Goal: Task Accomplishment & Management: Complete application form

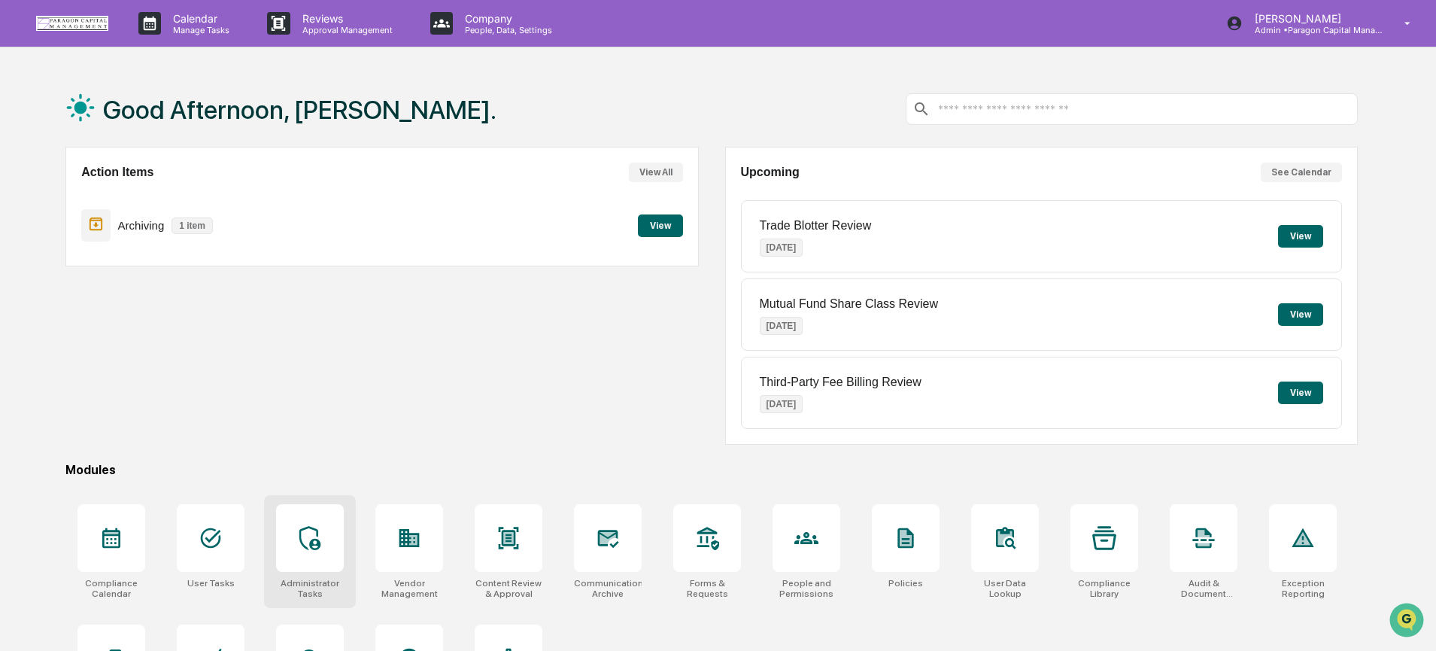
click at [313, 533] on icon at bounding box center [310, 538] width 24 height 24
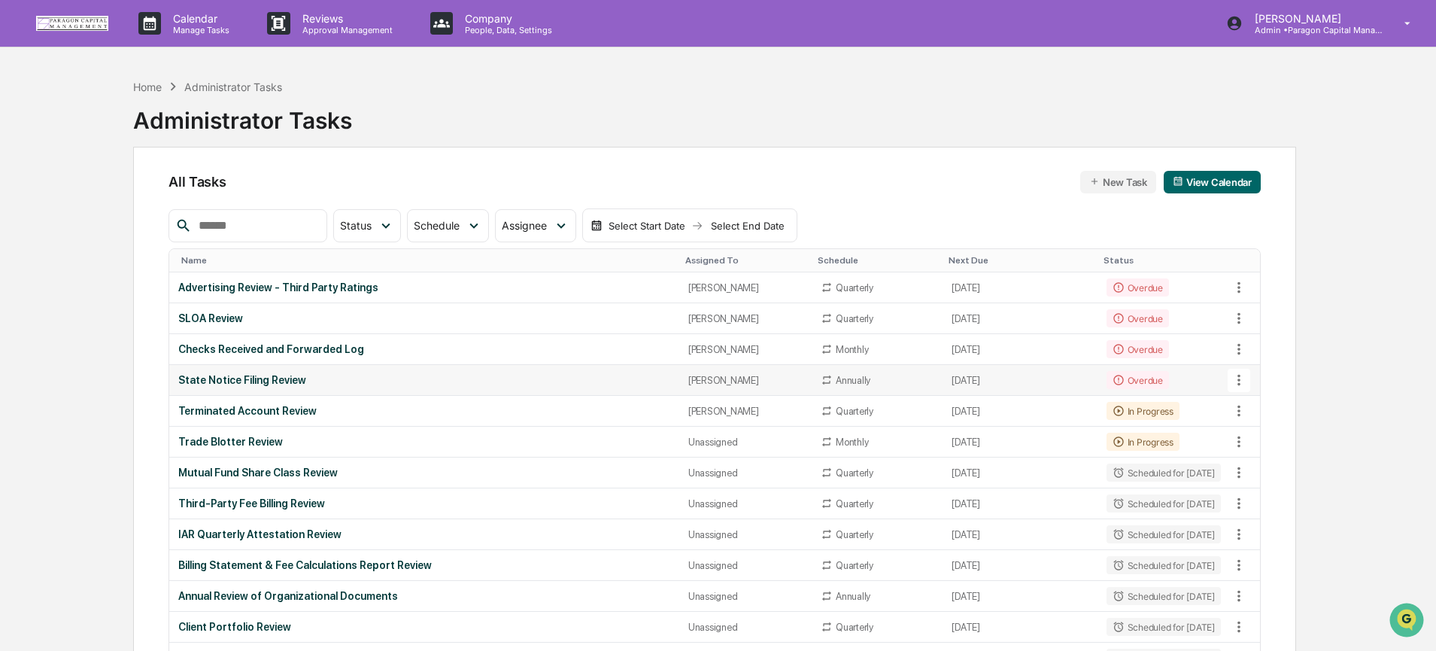
click at [618, 376] on div "State Notice Filing Review" at bounding box center [424, 380] width 492 height 12
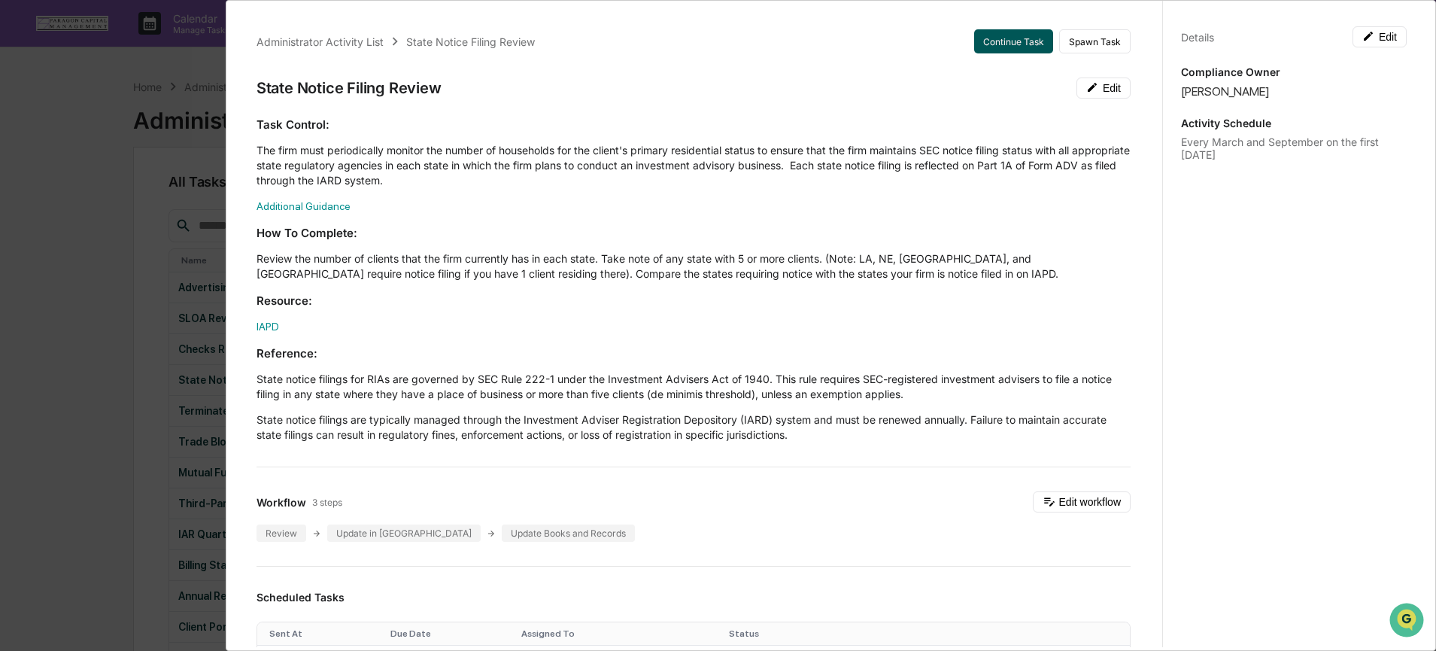
click at [997, 45] on button "Continue Task" at bounding box center [1013, 41] width 79 height 24
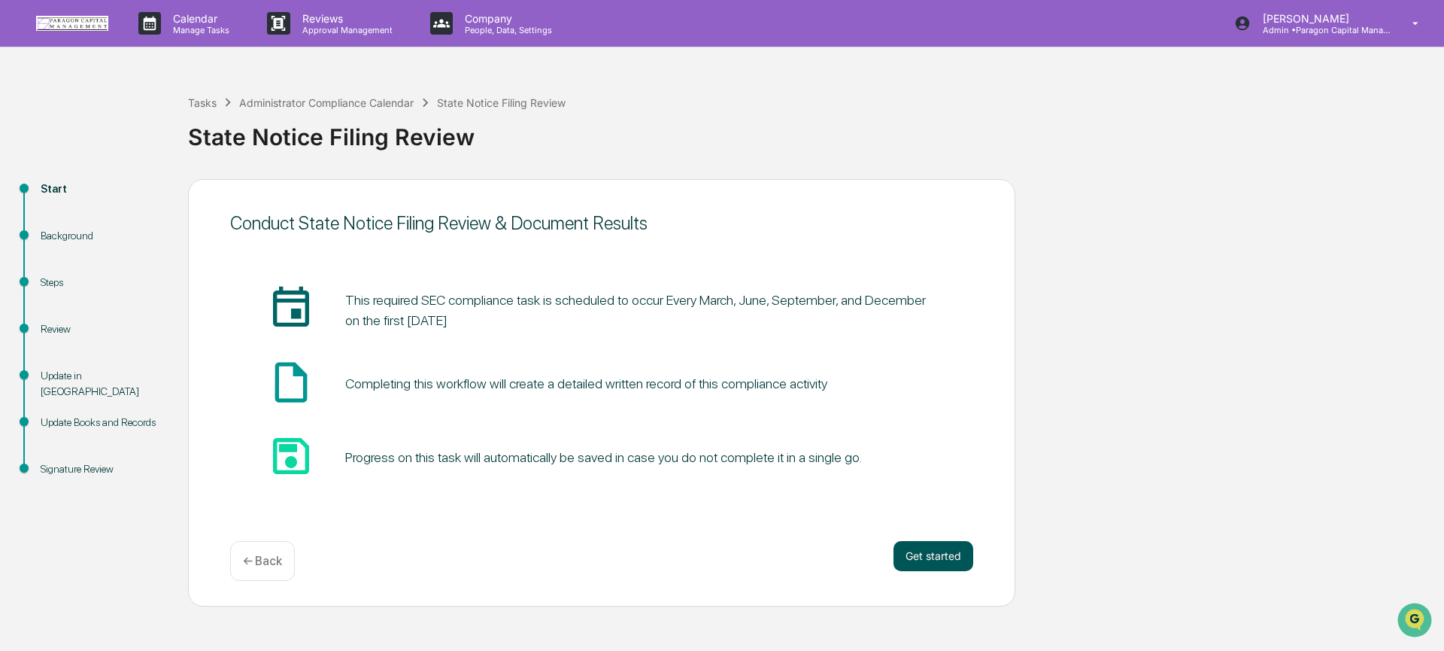
click at [956, 563] on button "Get started" at bounding box center [934, 556] width 80 height 30
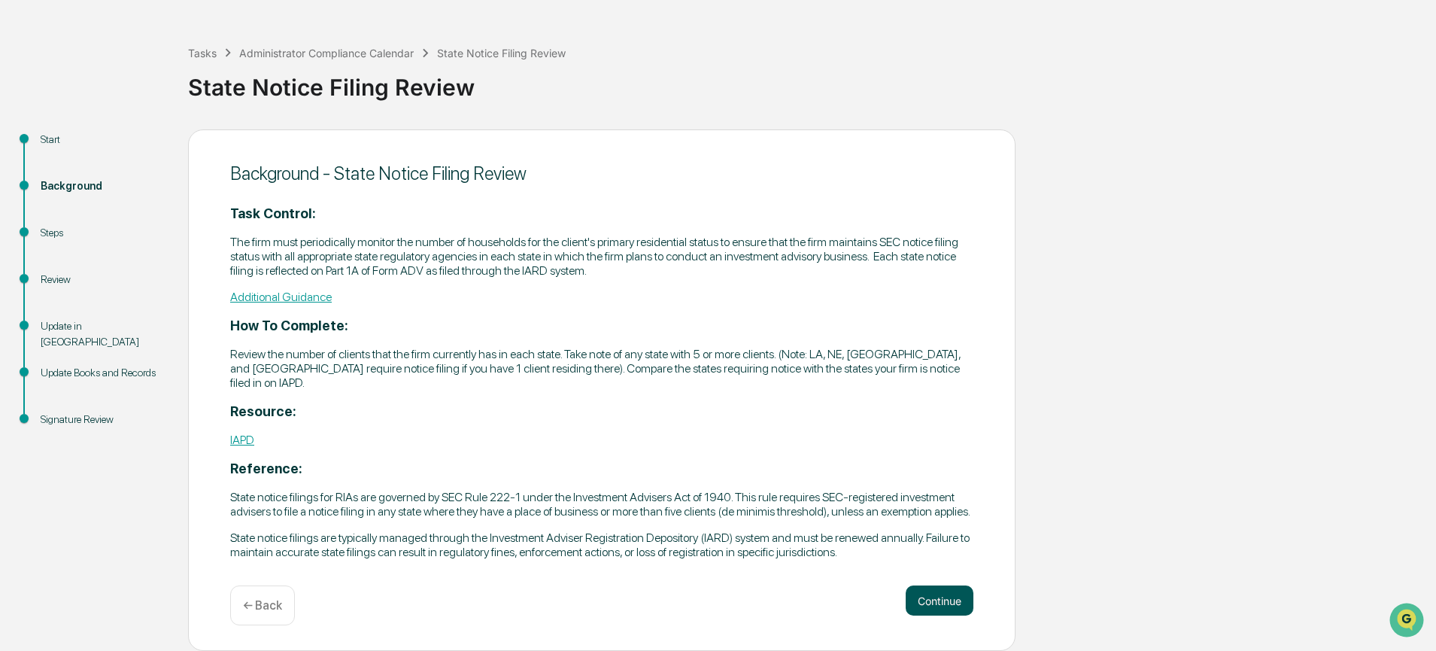
click at [934, 587] on button "Continue" at bounding box center [940, 600] width 68 height 30
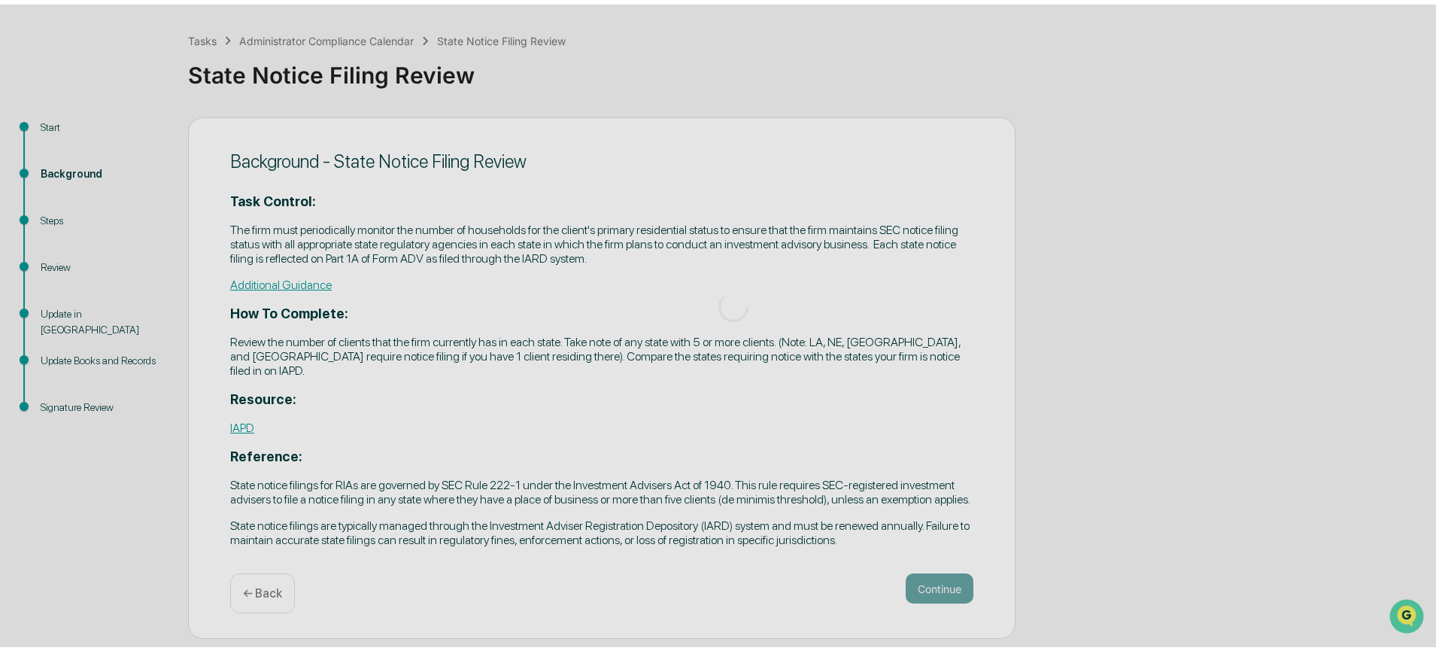
scroll to position [5, 0]
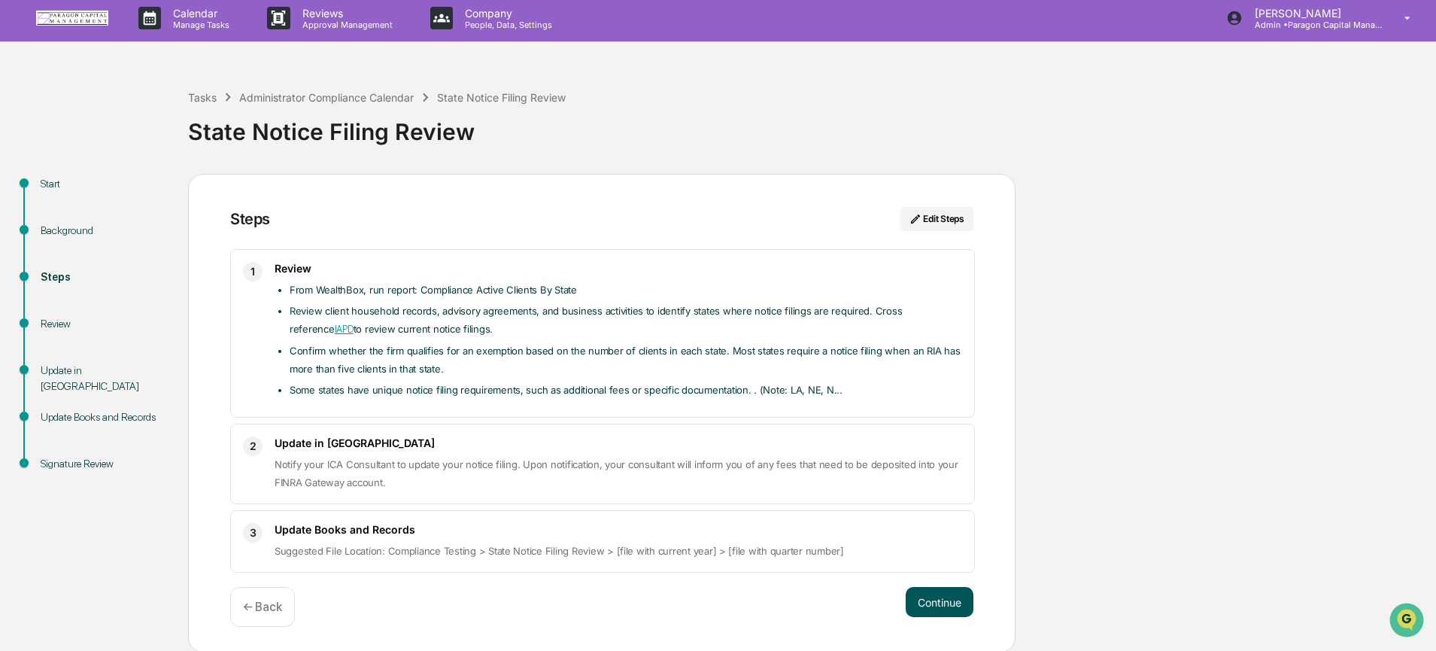
click at [932, 590] on button "Continue" at bounding box center [940, 602] width 68 height 30
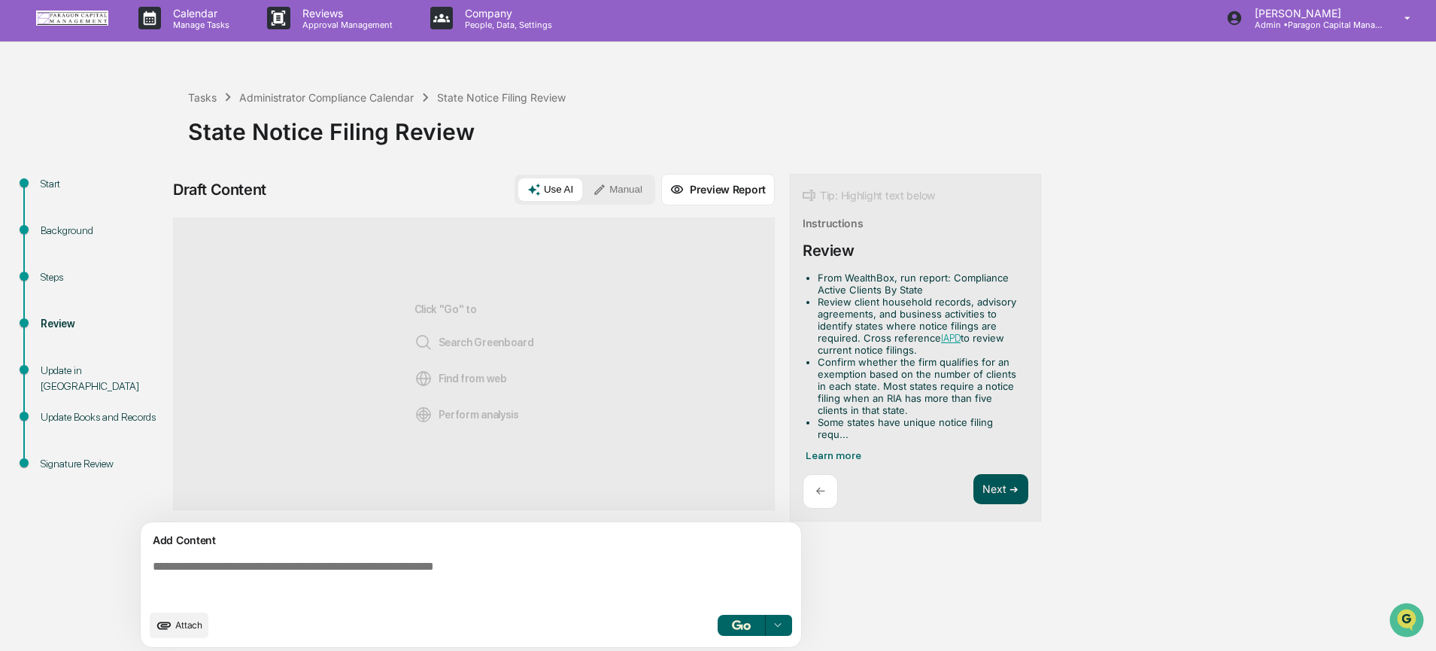
click at [1007, 502] on button "Next ➔" at bounding box center [1000, 489] width 55 height 31
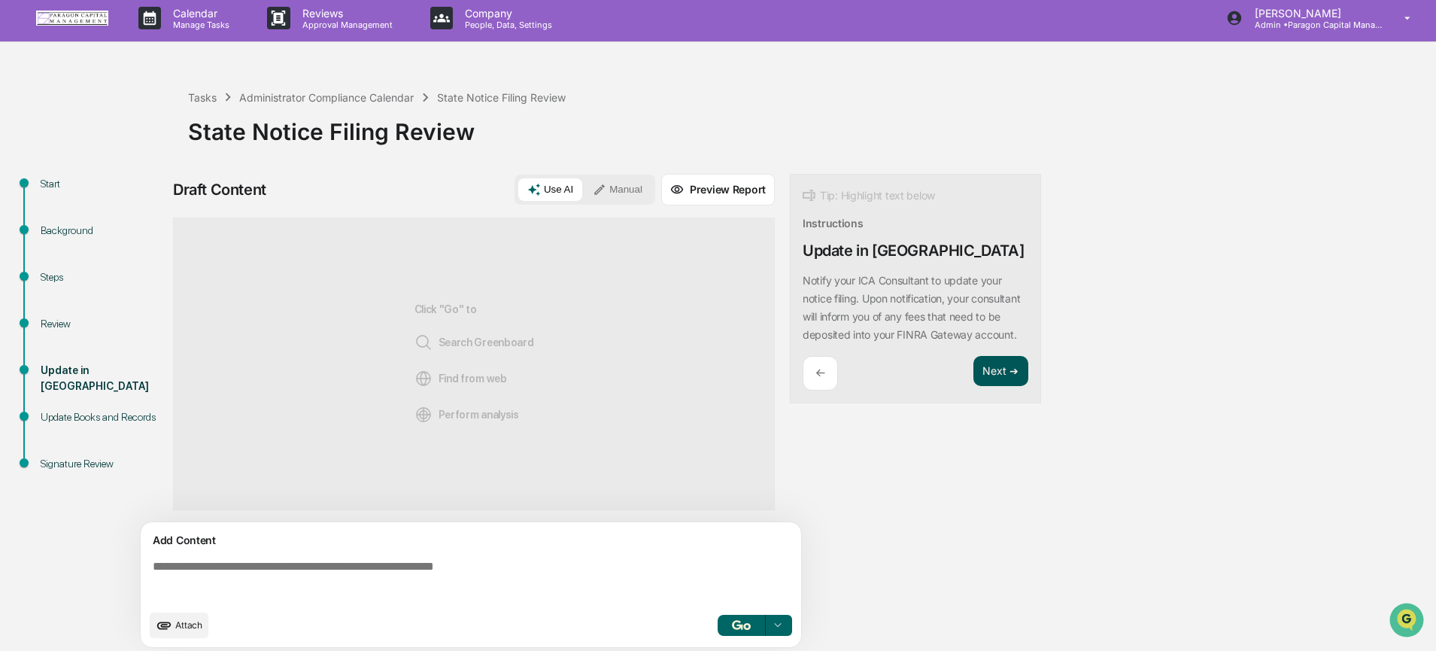
click at [1012, 387] on button "Next ➔" at bounding box center [1000, 371] width 55 height 31
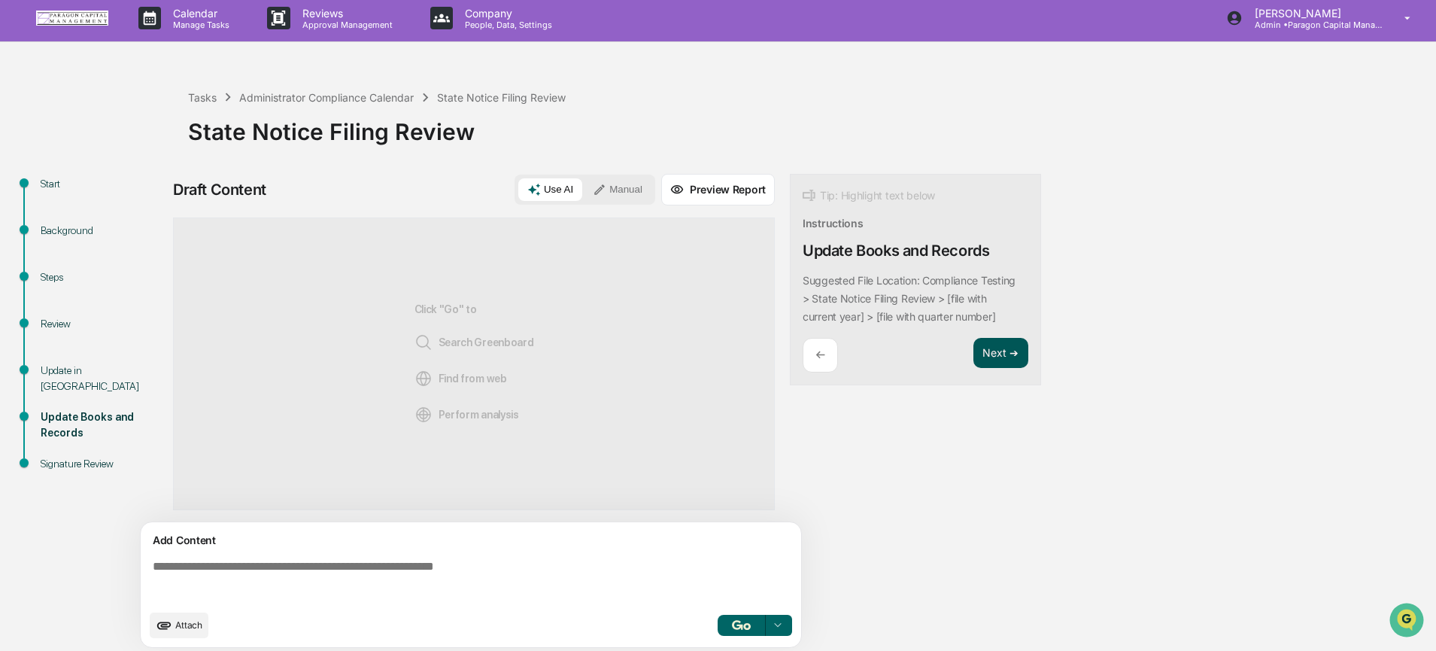
click at [1012, 339] on button "Next ➔" at bounding box center [1000, 353] width 55 height 31
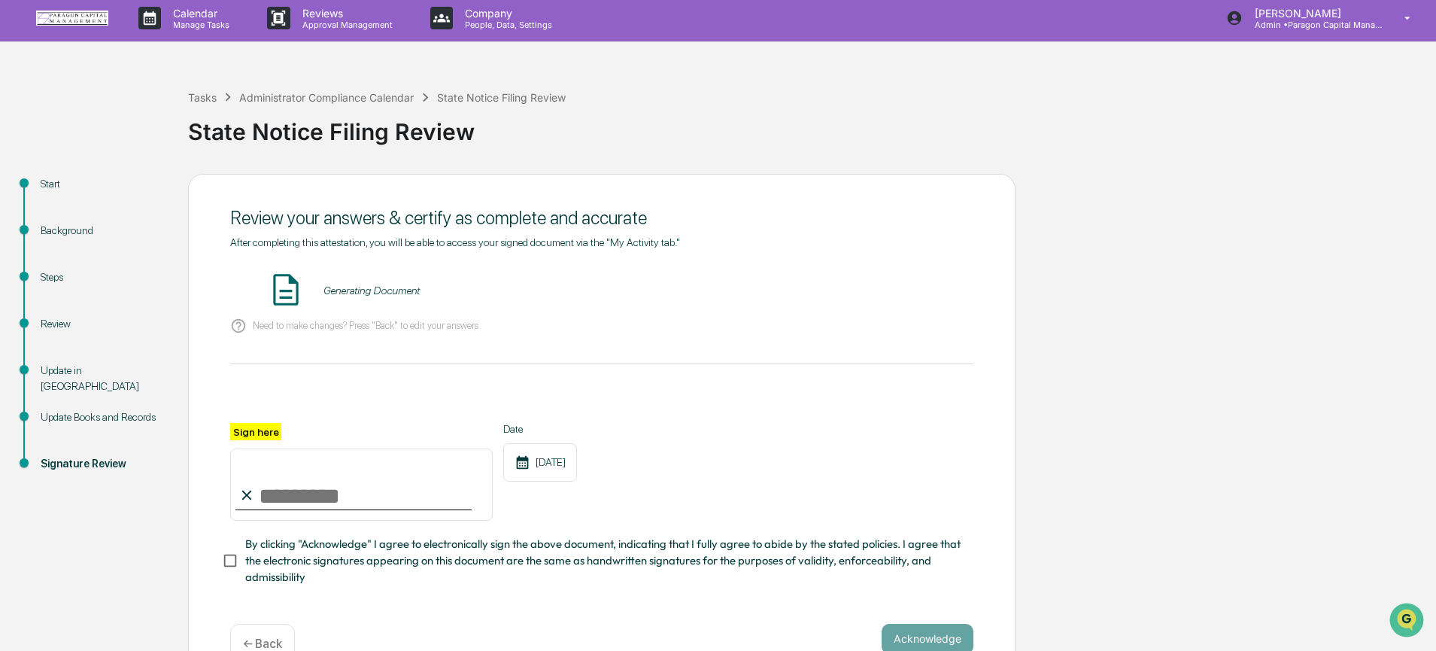
click at [320, 496] on input "Sign here" at bounding box center [361, 484] width 263 height 72
type input "**********"
click at [313, 554] on span "By clicking "Acknowledge" I agree to electronically sign the above document, in…" at bounding box center [603, 561] width 716 height 50
click at [900, 290] on button "VIEW" at bounding box center [888, 291] width 98 height 26
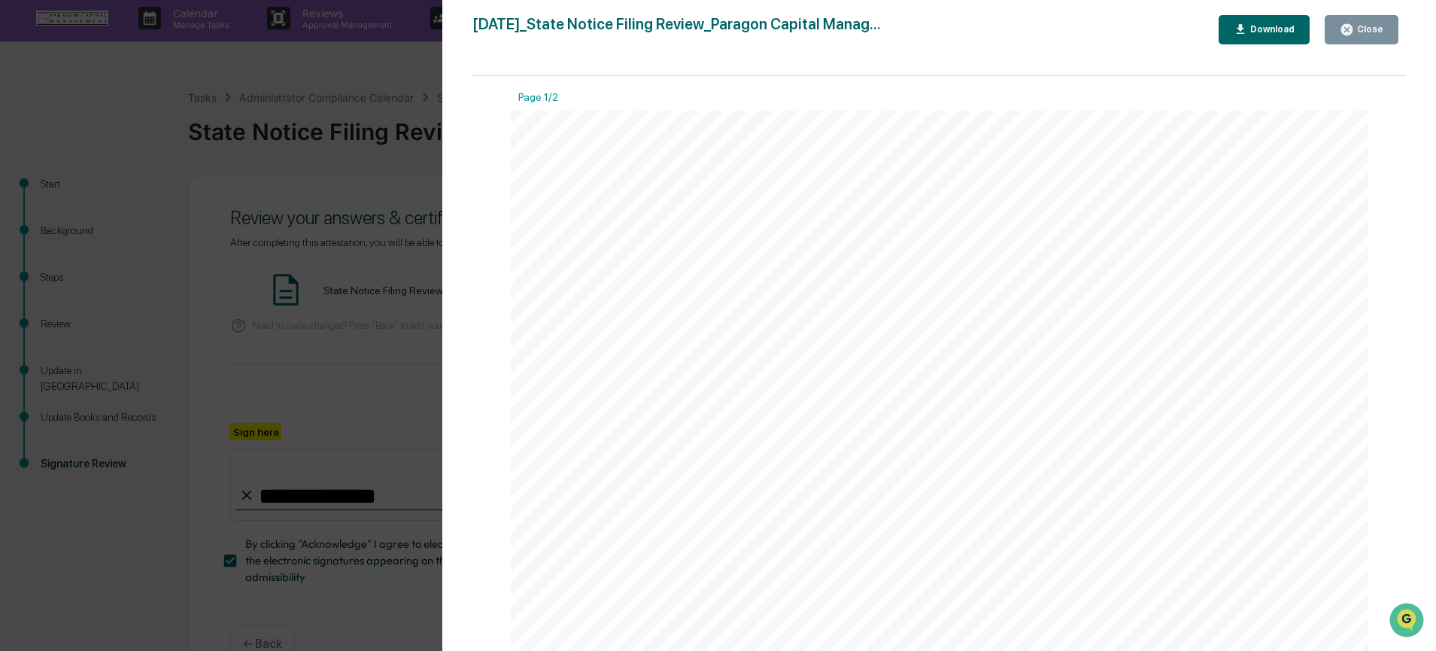
click at [1389, 20] on button "Close" at bounding box center [1362, 29] width 74 height 29
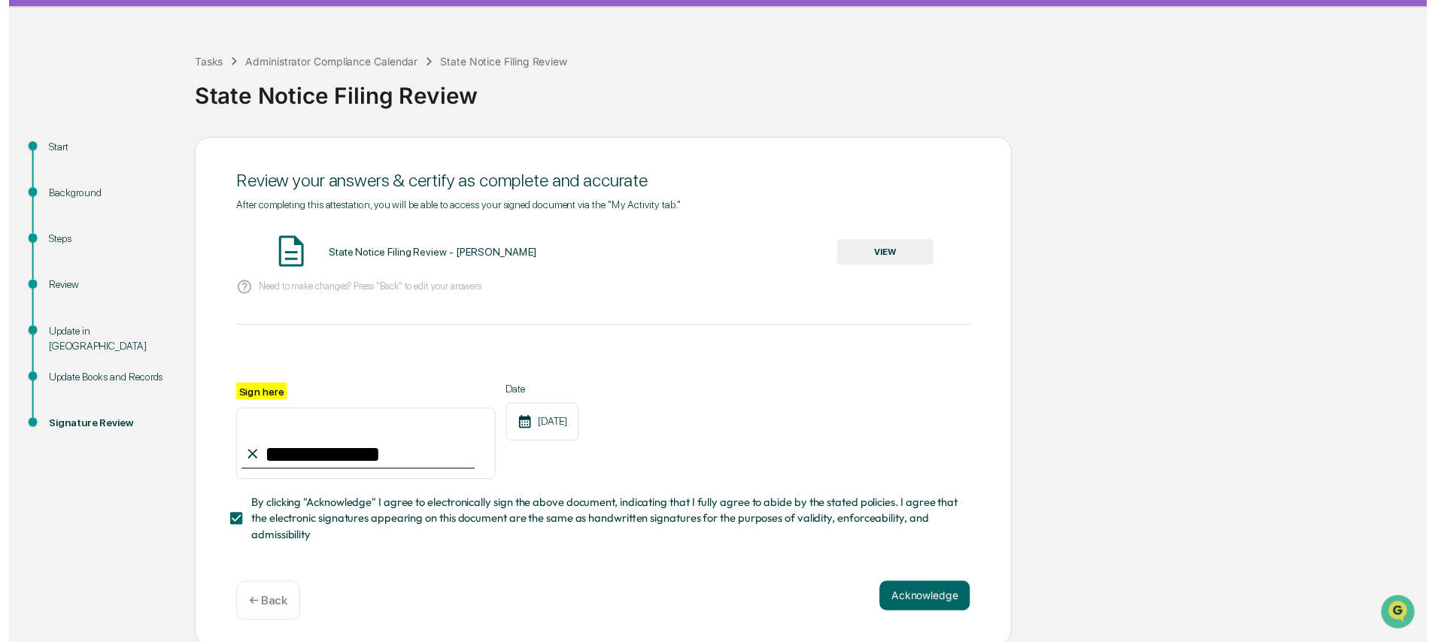
scroll to position [42, 0]
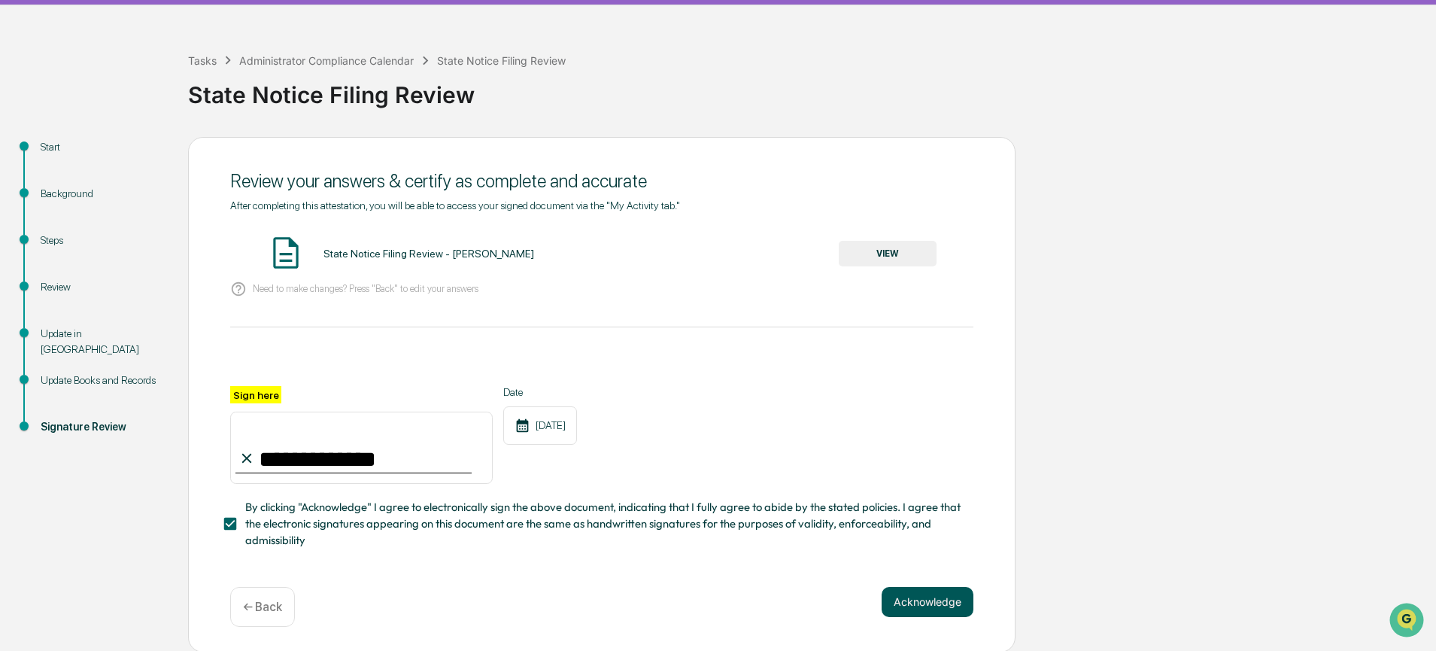
click at [949, 597] on button "Acknowledge" at bounding box center [928, 602] width 92 height 30
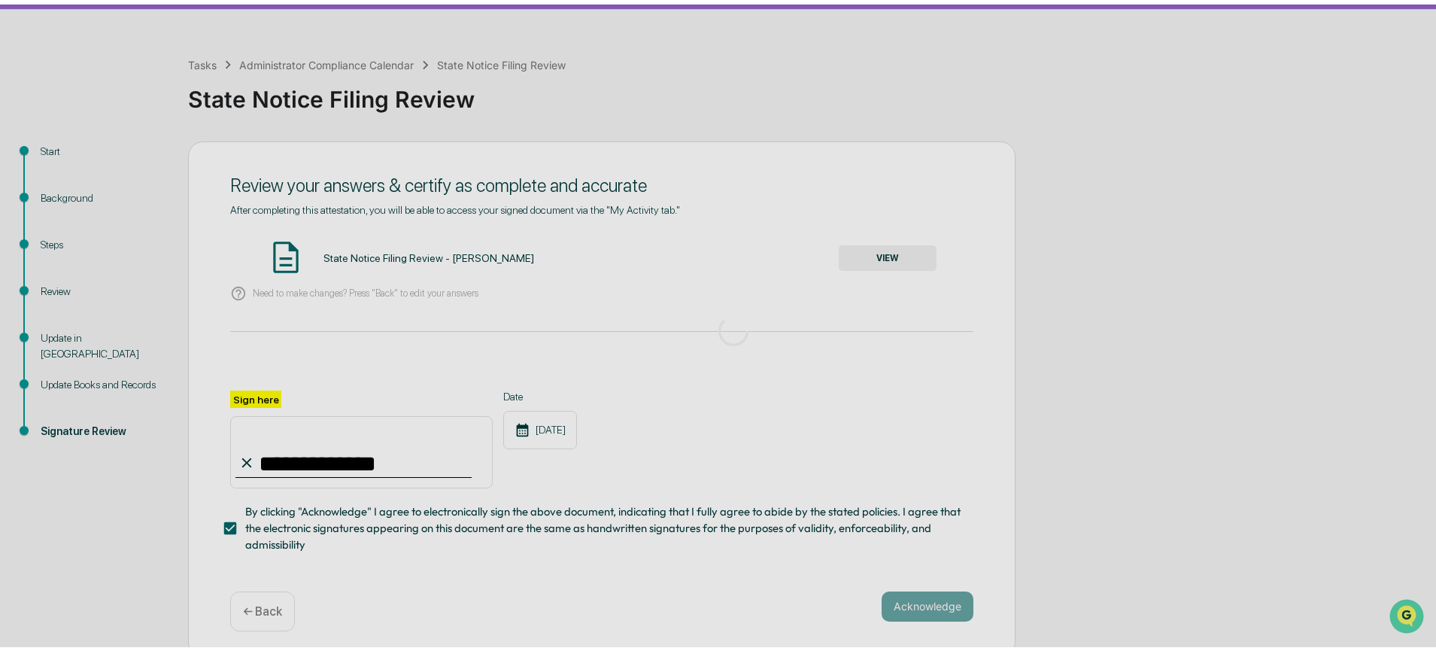
scroll to position [0, 0]
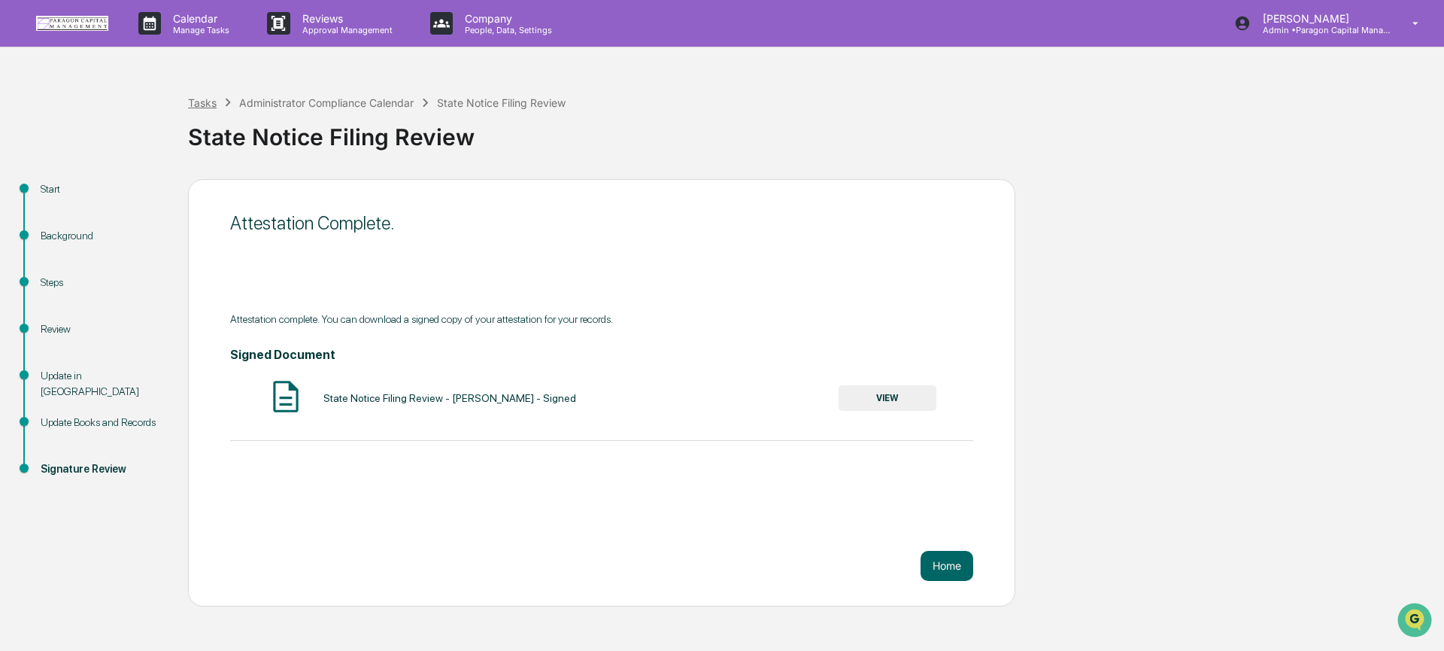
click at [198, 102] on div "Tasks" at bounding box center [202, 102] width 29 height 13
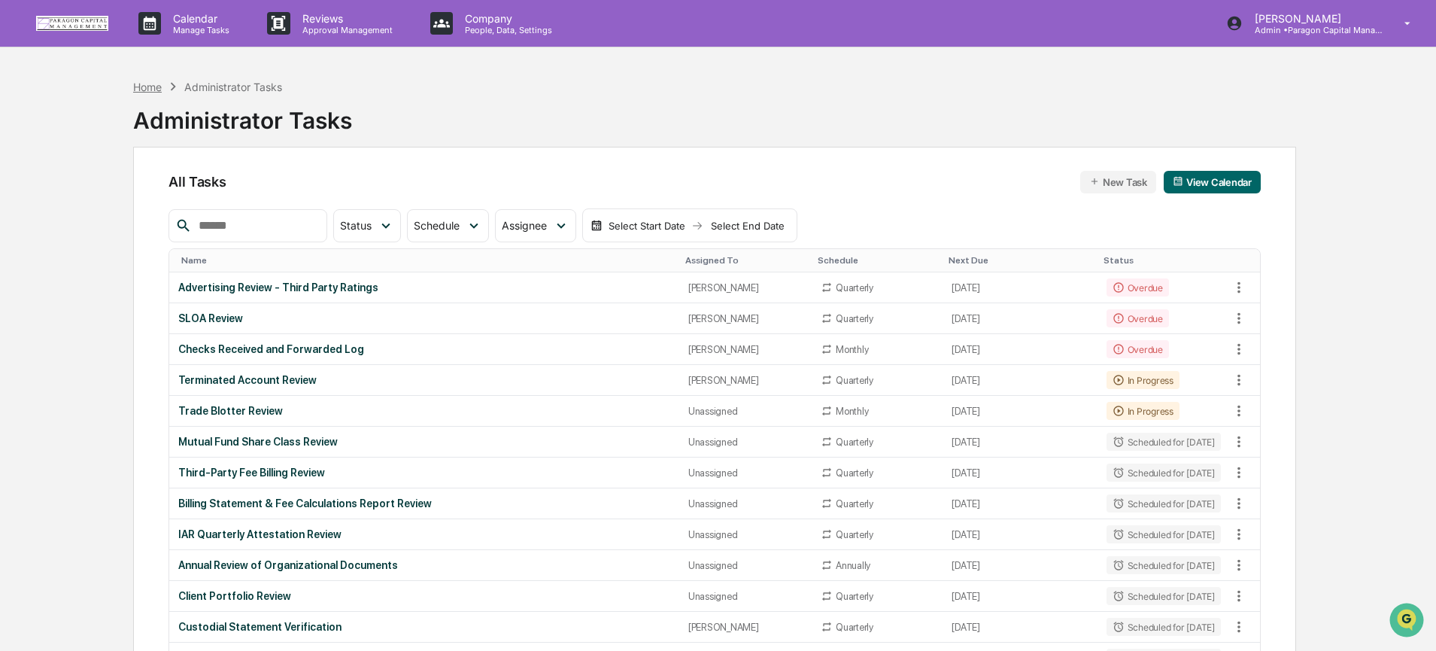
click at [140, 91] on div "Home" at bounding box center [147, 86] width 29 height 13
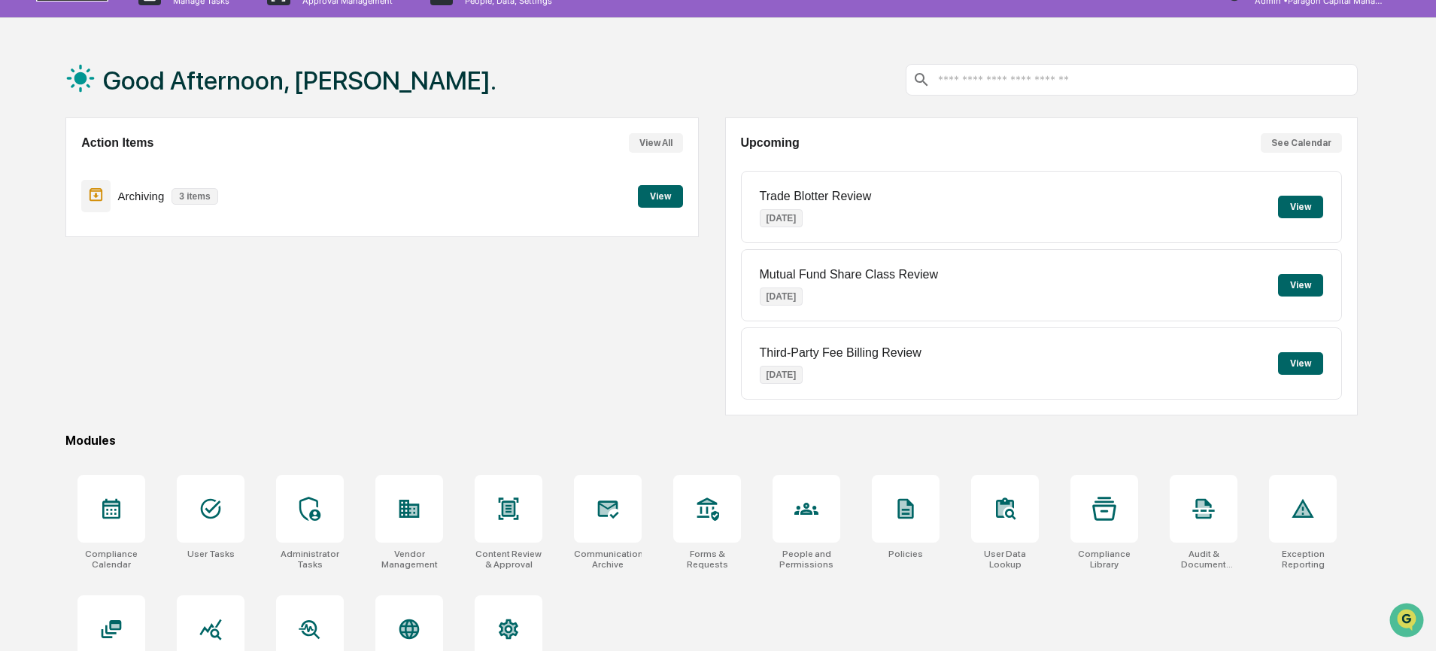
scroll to position [30, 0]
click at [196, 524] on div at bounding box center [211, 508] width 68 height 68
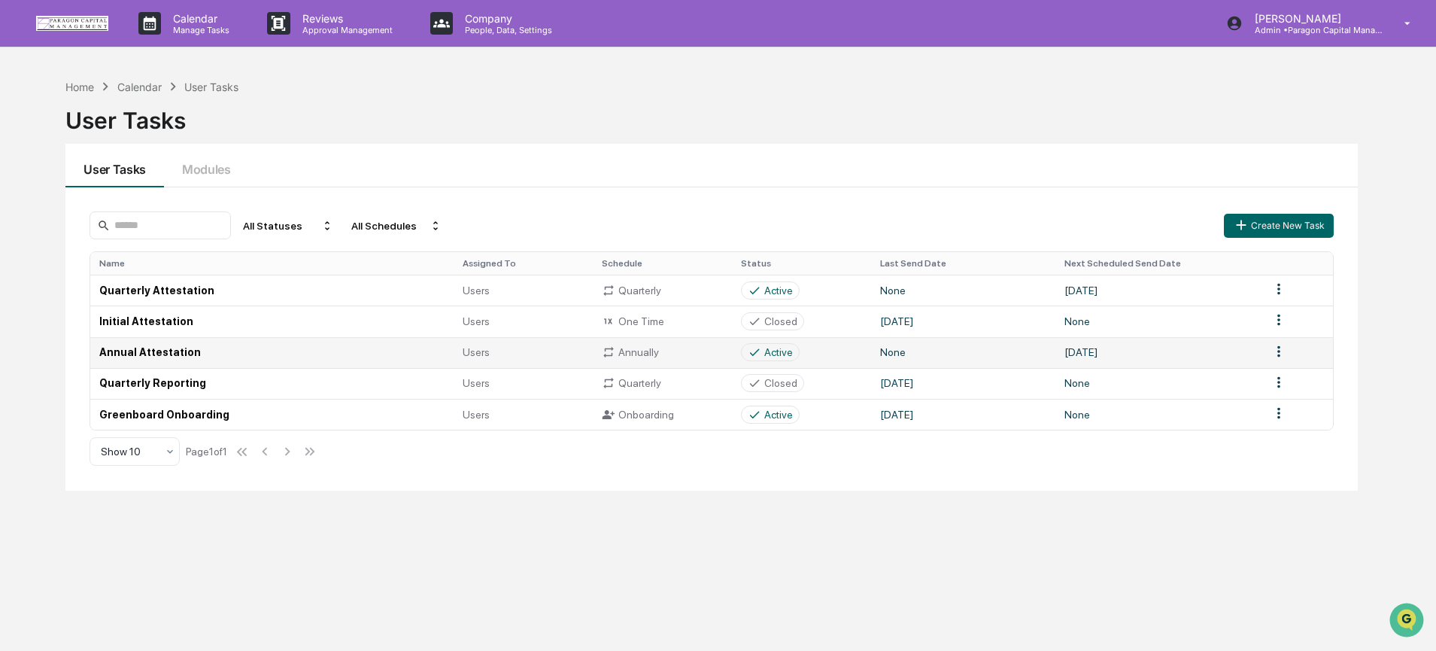
click at [979, 360] on td "None" at bounding box center [963, 352] width 184 height 31
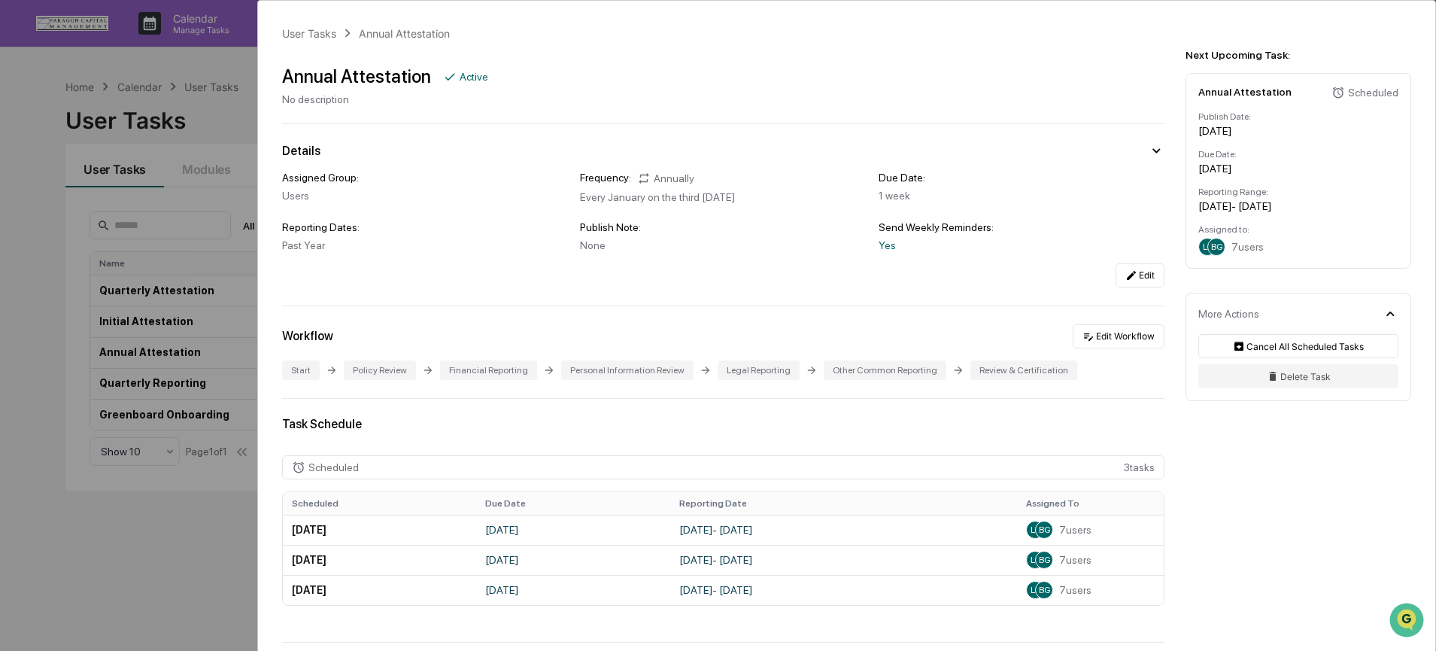
click at [231, 92] on div "User Tasks Annual Attestation Annual Attestation Active No description Details …" at bounding box center [718, 325] width 1436 height 651
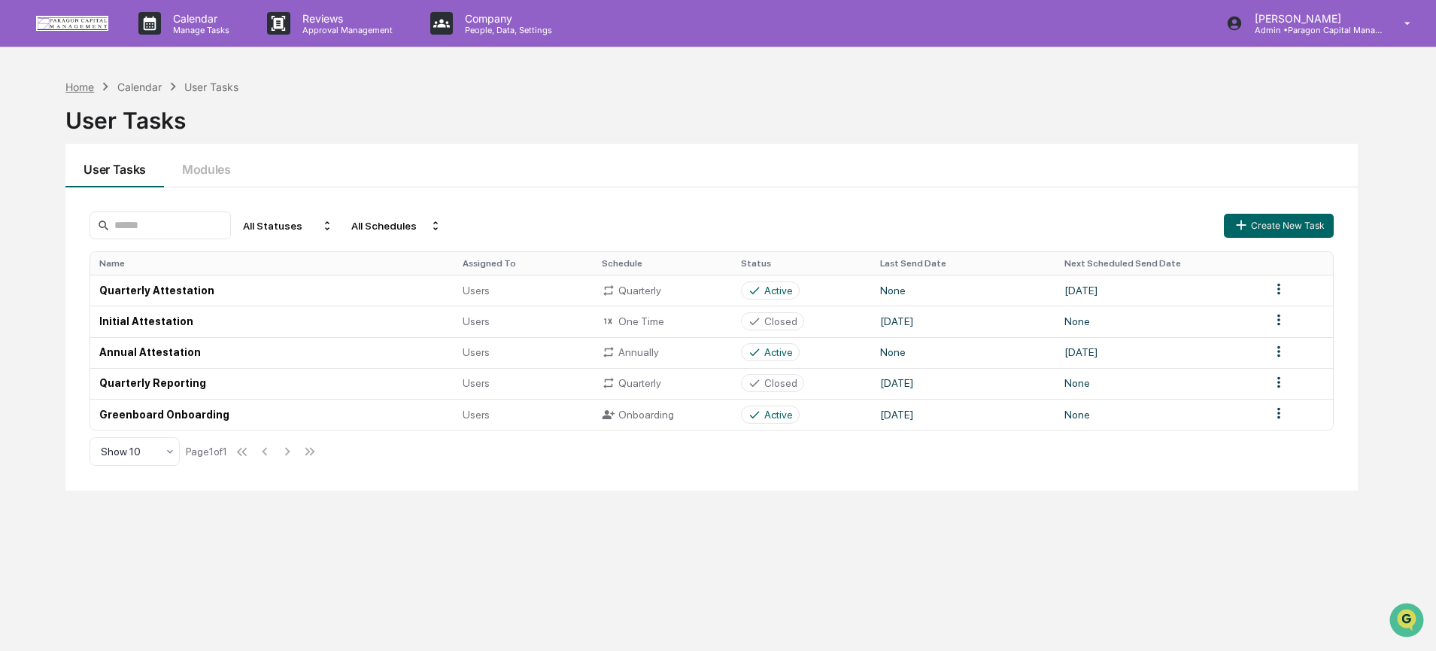
click at [68, 87] on div "Home" at bounding box center [79, 86] width 29 height 13
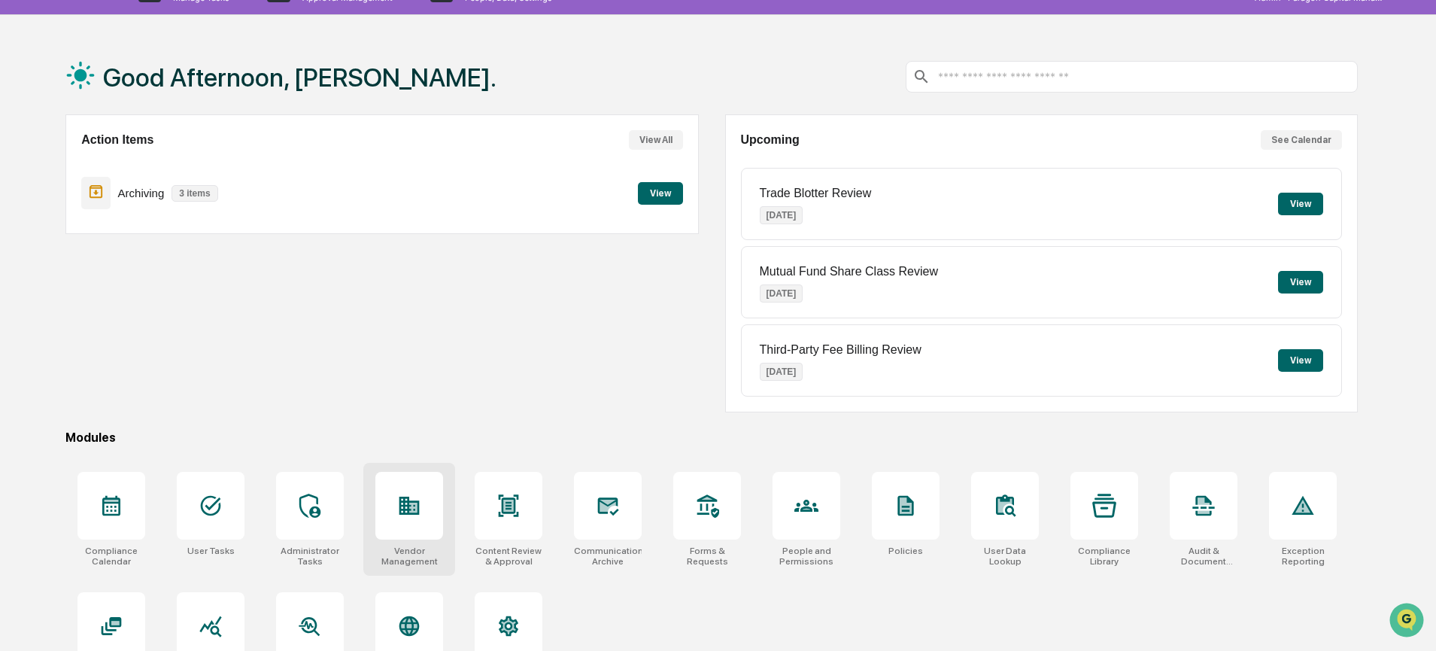
scroll to position [80, 0]
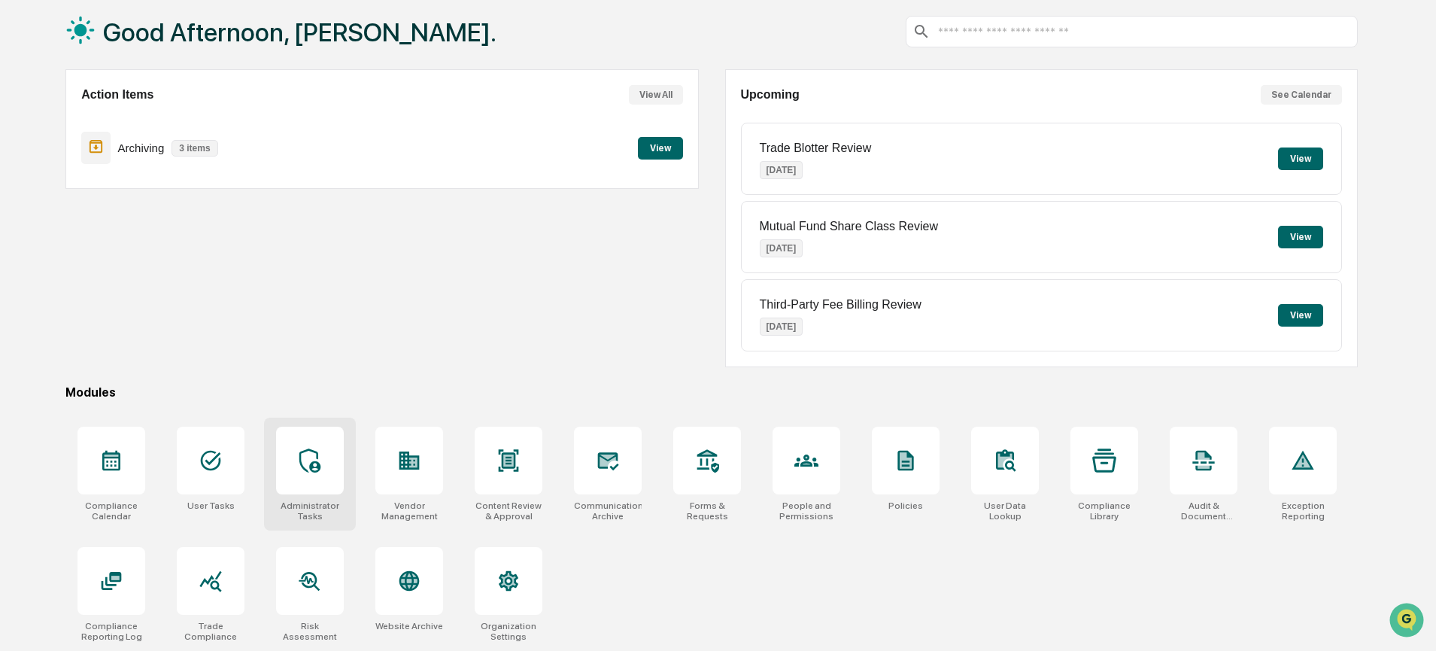
click at [283, 467] on div at bounding box center [310, 461] width 68 height 68
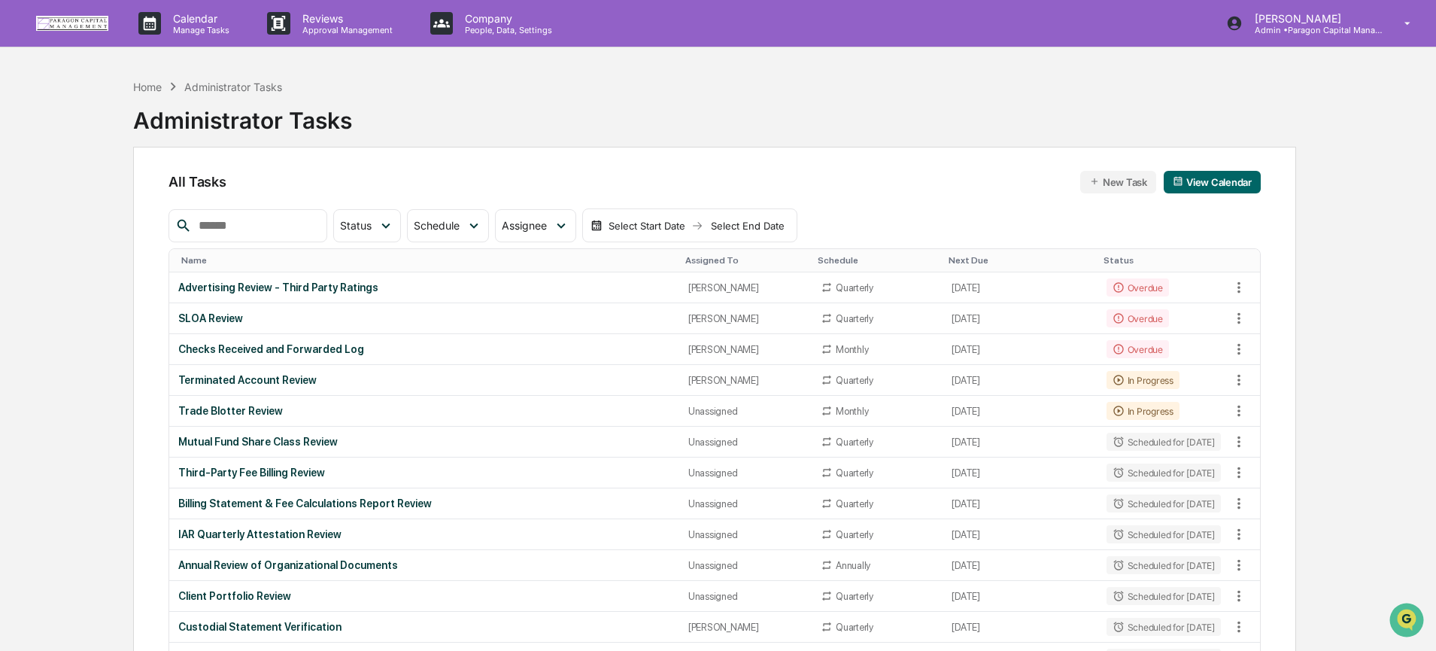
click at [998, 126] on div "Home Administrator Tasks Administrator Tasks" at bounding box center [714, 108] width 1163 height 75
click at [961, 137] on div "Home Administrator Tasks Administrator Tasks" at bounding box center [714, 108] width 1163 height 75
click at [149, 96] on div "Administrator Tasks" at bounding box center [242, 114] width 219 height 39
click at [153, 88] on div "Home" at bounding box center [147, 86] width 29 height 13
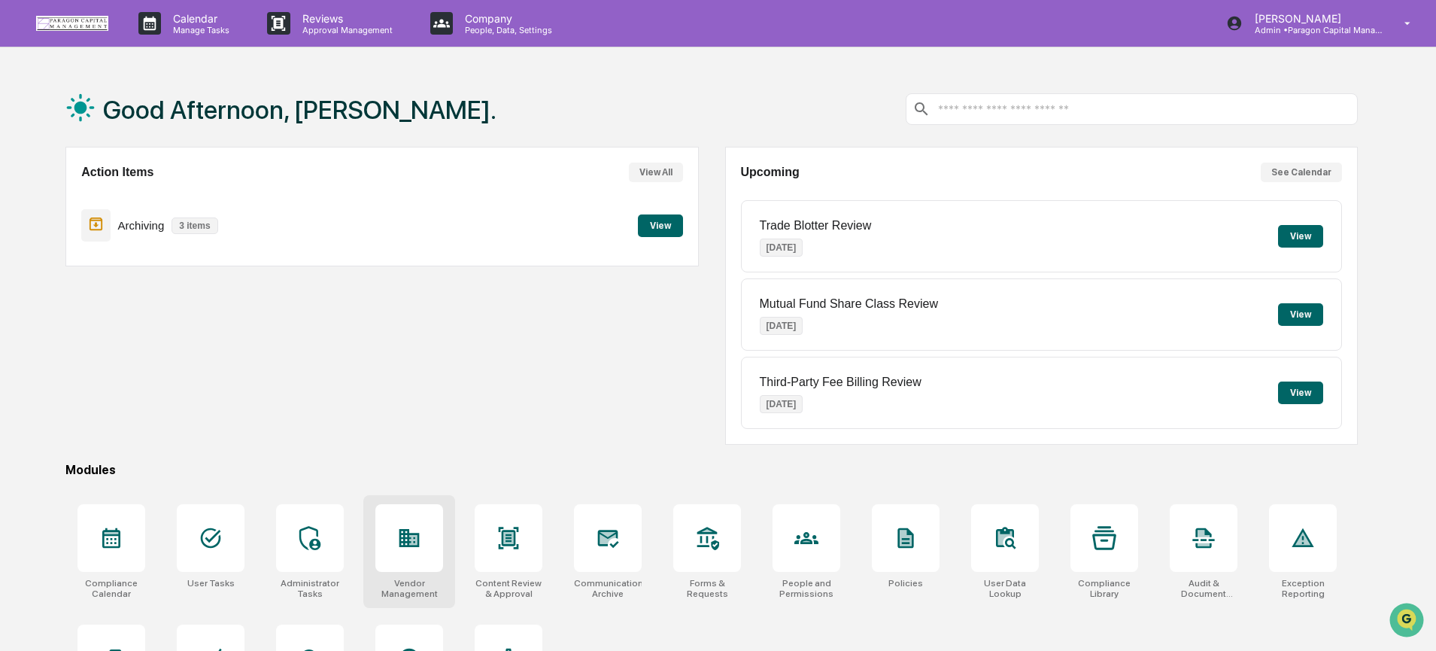
click at [410, 578] on div "Vendor Management" at bounding box center [409, 588] width 68 height 21
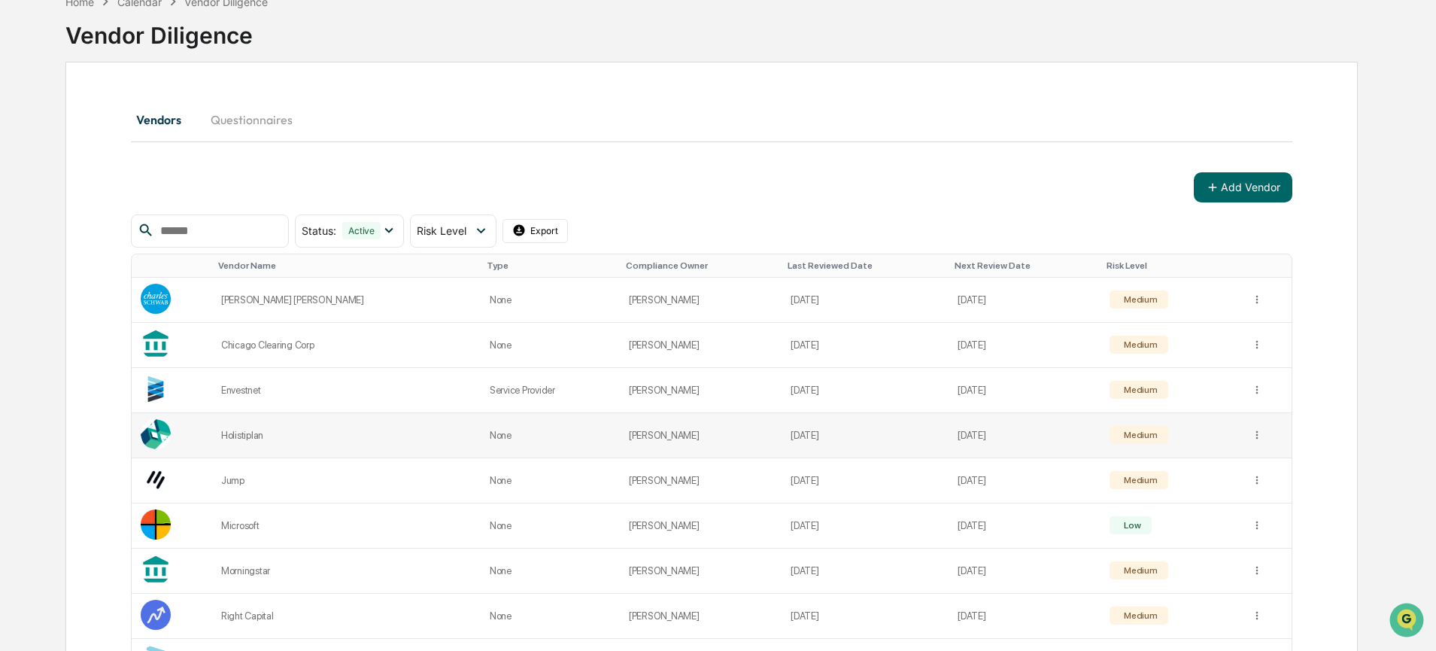
scroll to position [254, 0]
